Goal: Check status: Check status

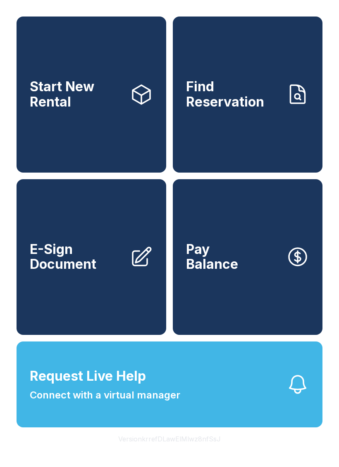
click at [269, 136] on link "Find Reservation" at bounding box center [248, 95] width 150 height 156
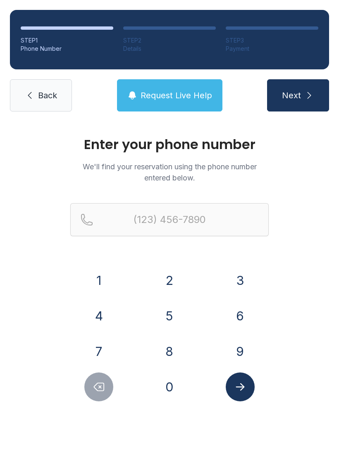
click at [97, 313] on button "4" at bounding box center [98, 316] width 29 height 29
click at [90, 355] on button "7" at bounding box center [98, 351] width 29 height 29
click at [174, 392] on button "0" at bounding box center [169, 387] width 29 height 29
click at [171, 360] on button "8" at bounding box center [169, 351] width 29 height 29
click at [170, 354] on button "8" at bounding box center [169, 351] width 29 height 29
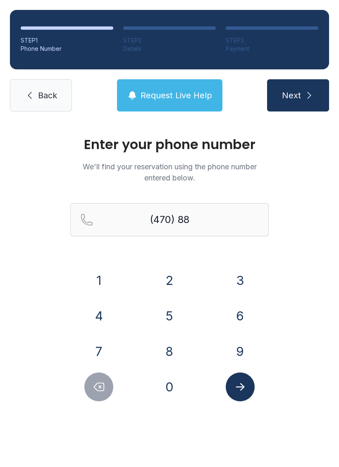
click at [171, 392] on button "0" at bounding box center [169, 387] width 29 height 29
click at [106, 286] on button "1" at bounding box center [98, 280] width 29 height 29
click at [239, 278] on button "3" at bounding box center [240, 280] width 29 height 29
click at [174, 356] on button "8" at bounding box center [169, 351] width 29 height 29
click at [239, 320] on button "6" at bounding box center [240, 316] width 29 height 29
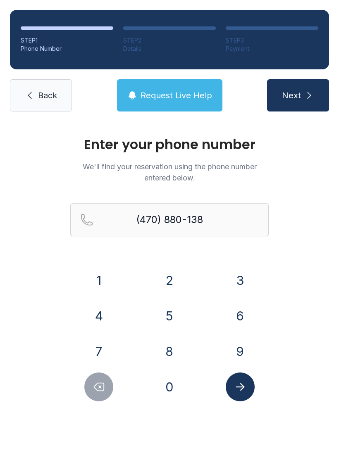
type input "[PHONE_NUMBER]"
click at [244, 400] on button "Submit lookup form" at bounding box center [240, 387] width 29 height 29
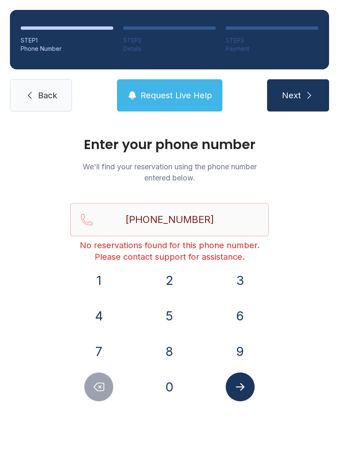
click at [303, 97] on button "Next" at bounding box center [298, 95] width 62 height 32
click at [51, 97] on span "Back" at bounding box center [47, 96] width 19 height 12
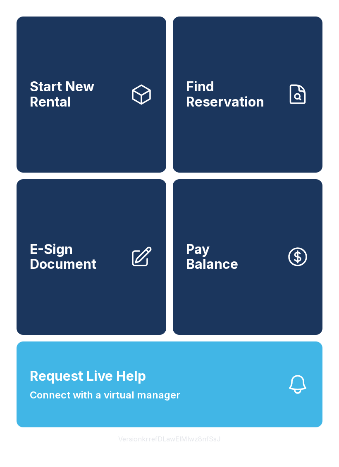
click at [95, 424] on button "Request Live Help Connect with a virtual manager" at bounding box center [170, 385] width 306 height 86
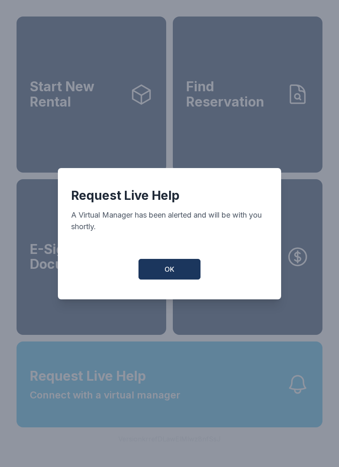
click at [143, 265] on button "OK" at bounding box center [169, 269] width 62 height 21
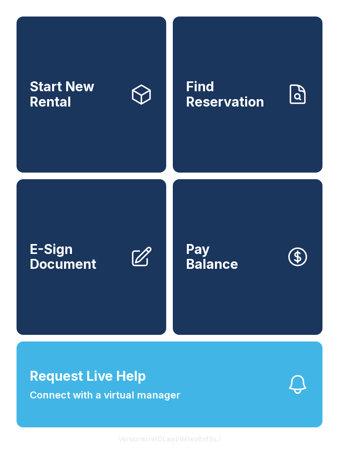
click at [274, 403] on button "Request Live Help Connect with a virtual manager" at bounding box center [170, 385] width 306 height 86
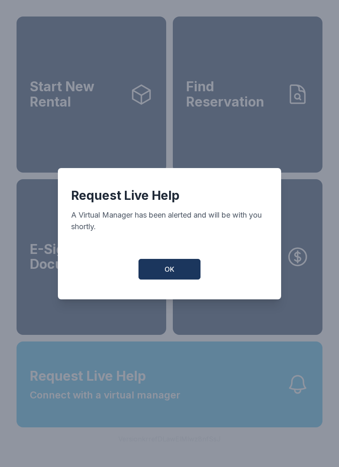
click at [166, 265] on button "OK" at bounding box center [169, 269] width 62 height 21
